Goal: Find contact information: Find contact information

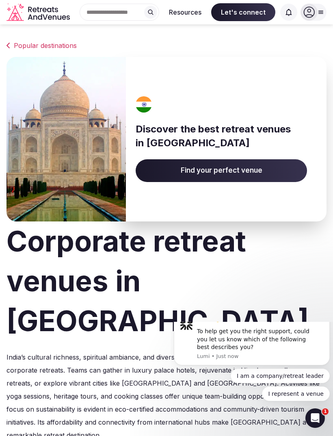
click at [323, 8] on div at bounding box center [314, 12] width 26 height 17
click at [315, 134] on div "Discover the best retreat venues in [GEOGRAPHIC_DATA] Find your perfect venue" at bounding box center [221, 139] width 210 height 165
click at [185, 10] on button "Resources" at bounding box center [184, 12] width 45 height 18
click at [192, 16] on button "Resources" at bounding box center [184, 12] width 45 height 18
click at [231, 241] on h1 "Corporate retreat venues in [GEOGRAPHIC_DATA]" at bounding box center [166, 280] width 320 height 119
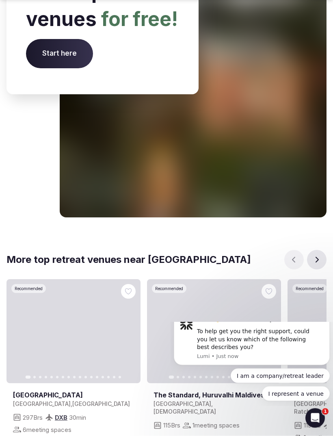
scroll to position [3709, 0]
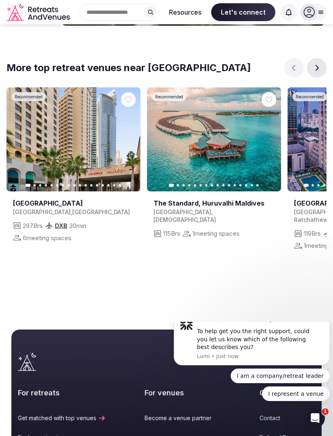
click at [274, 414] on link "Contact" at bounding box center [288, 418] width 56 height 8
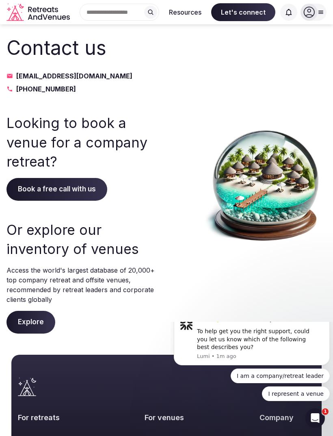
click at [143, 161] on h3 "Looking to book a venue for a company retreat?" at bounding box center [82, 142] width 152 height 58
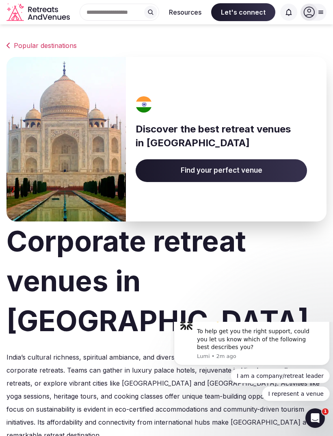
scroll to position [3735, 0]
